Goal: Transaction & Acquisition: Purchase product/service

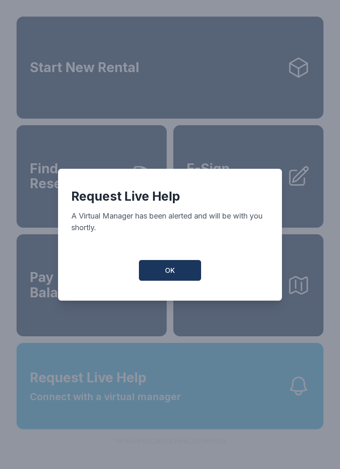
click at [171, 281] on button "OK" at bounding box center [170, 270] width 62 height 21
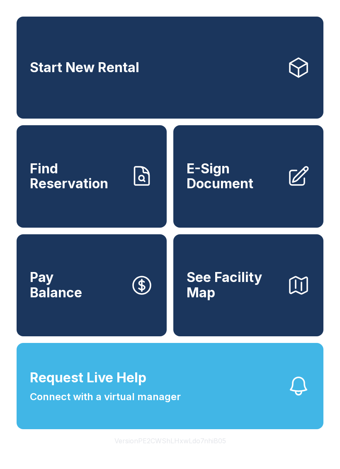
click at [118, 388] on span "Request Live Help" at bounding box center [88, 378] width 117 height 20
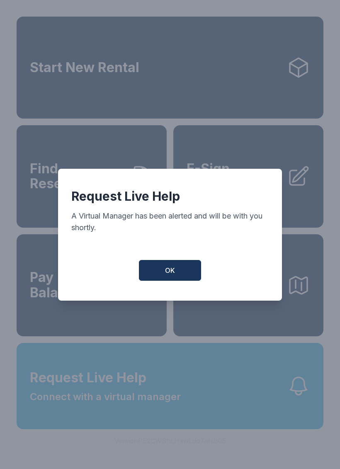
click at [170, 281] on button "OK" at bounding box center [170, 270] width 62 height 21
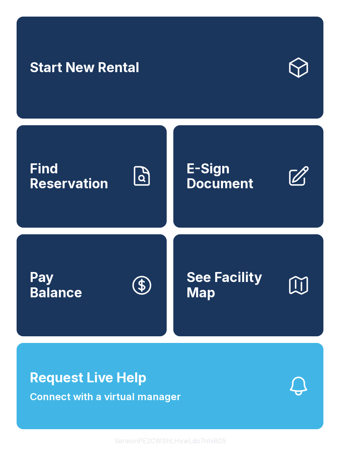
click at [183, 408] on button "Request Live Help Connect with a virtual manager" at bounding box center [170, 386] width 307 height 86
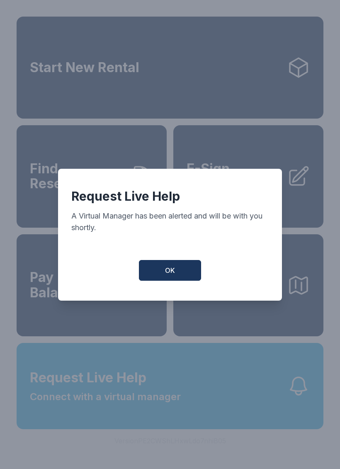
click at [168, 273] on span "OK" at bounding box center [170, 271] width 10 height 10
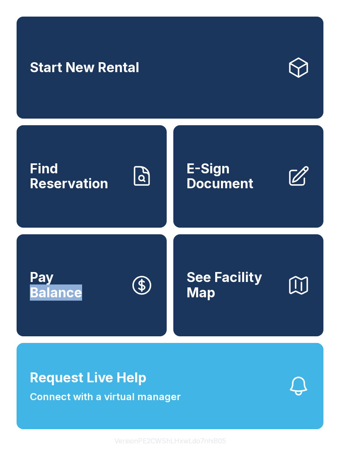
click at [2, 349] on div "Start New Rental Find Reservation E-Sign Document Pay Balance See Facility Map …" at bounding box center [170, 234] width 340 height 469
click at [130, 388] on span "Request Live Help" at bounding box center [88, 378] width 117 height 20
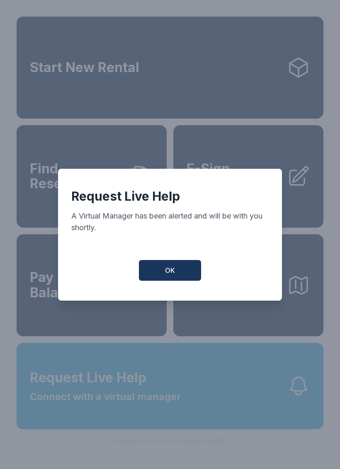
click at [176, 277] on button "OK" at bounding box center [170, 270] width 62 height 21
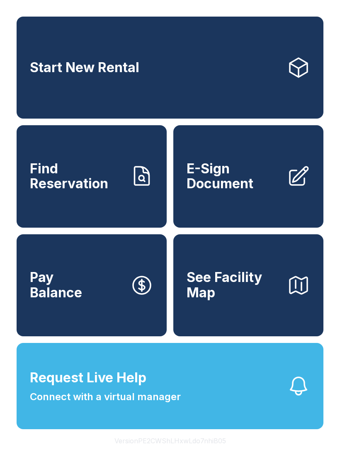
click at [168, 68] on link "Start New Rental" at bounding box center [170, 68] width 307 height 102
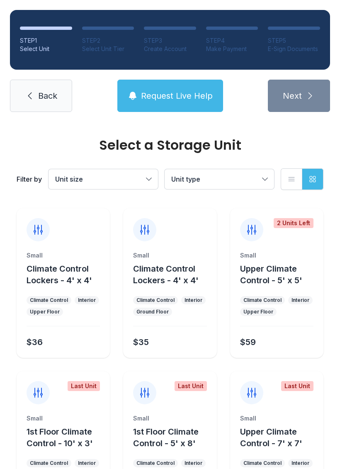
click at [182, 91] on span "Request Live Help" at bounding box center [177, 96] width 72 height 12
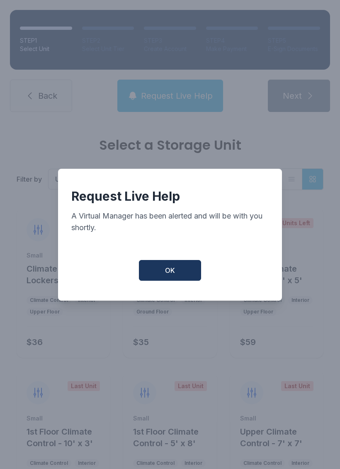
click at [170, 273] on span "OK" at bounding box center [170, 271] width 10 height 10
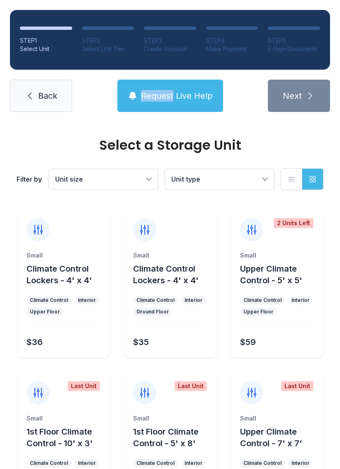
click at [70, 142] on div "Select a Storage Unit" at bounding box center [170, 145] width 307 height 13
click at [172, 90] on span "Request Live Help" at bounding box center [177, 96] width 72 height 12
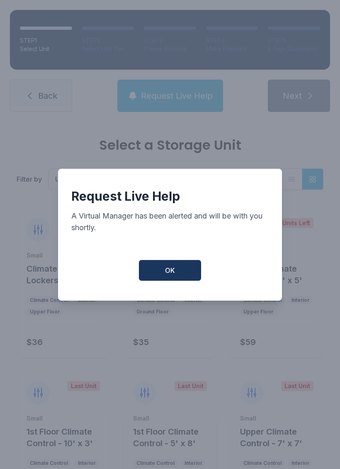
click at [171, 276] on span "OK" at bounding box center [170, 271] width 10 height 10
